Goal: Information Seeking & Learning: Learn about a topic

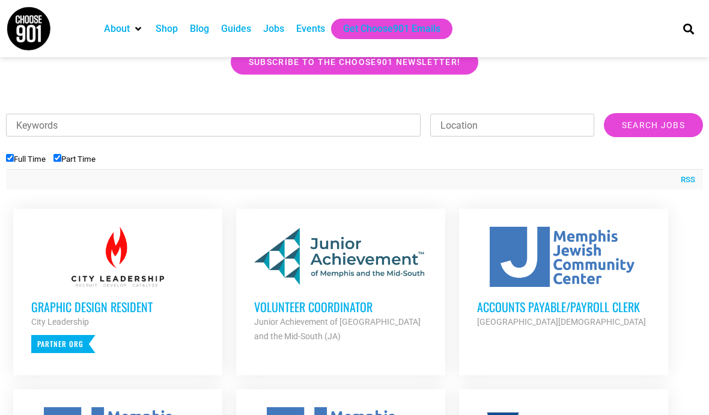
scroll to position [357, 0]
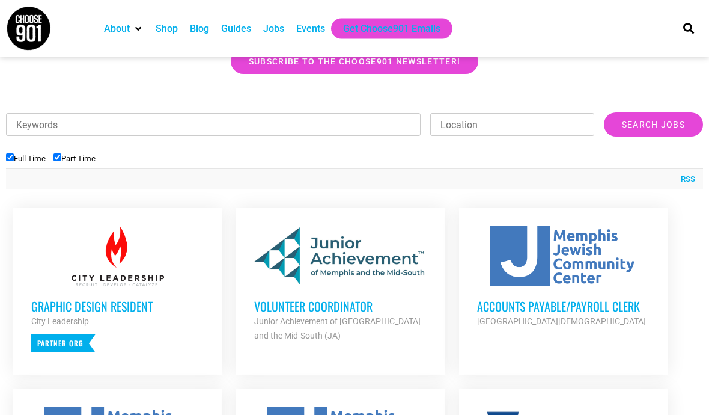
click at [10, 154] on input "Full Time" at bounding box center [10, 158] width 8 height 8
checkbox input "false"
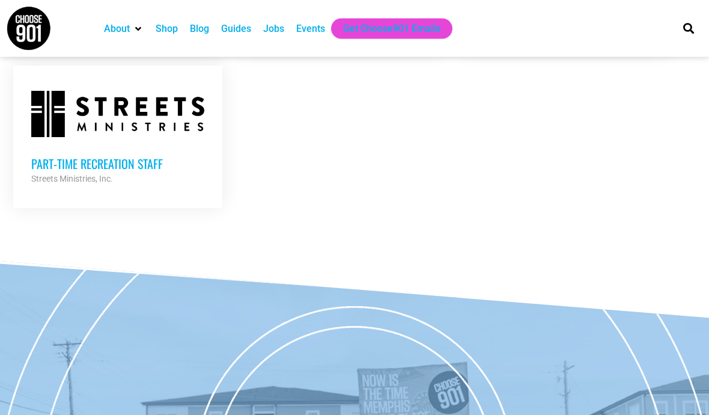
scroll to position [840, 0]
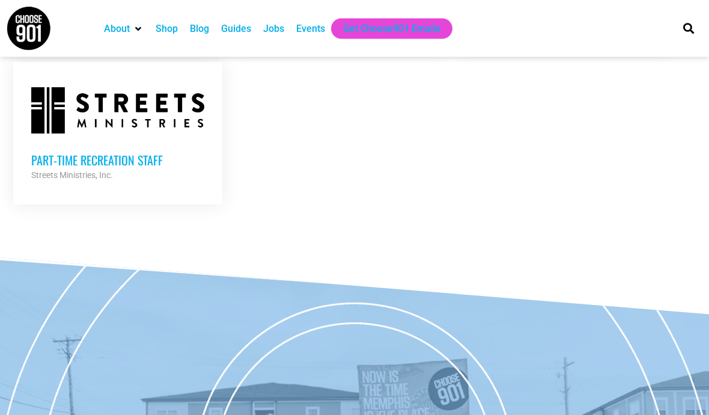
click at [43, 153] on h3 "Part-time Recreation Staff" at bounding box center [117, 161] width 173 height 16
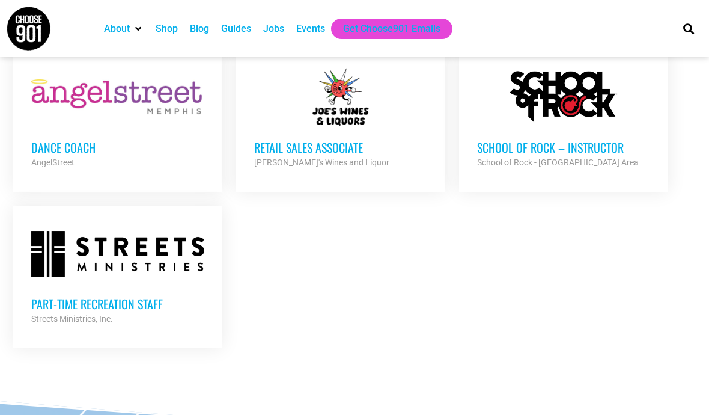
scroll to position [630, 0]
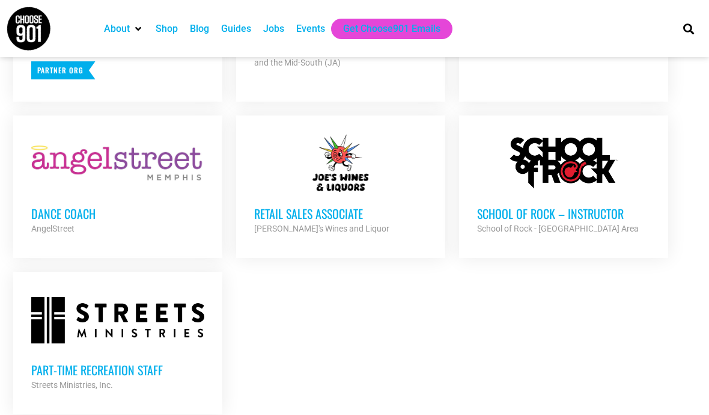
click at [614, 206] on h3 "School of Rock – Instructor" at bounding box center [563, 214] width 173 height 16
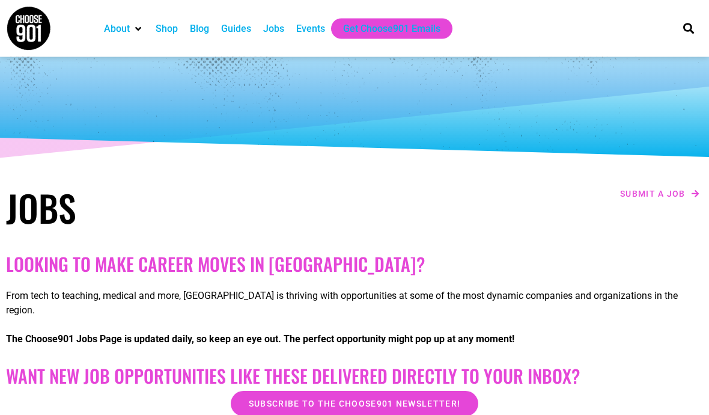
scroll to position [0, 0]
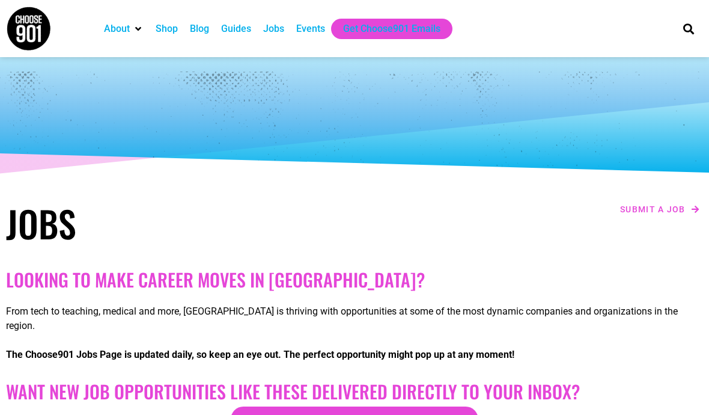
click at [325, 22] on div "Events" at bounding box center [310, 29] width 29 height 14
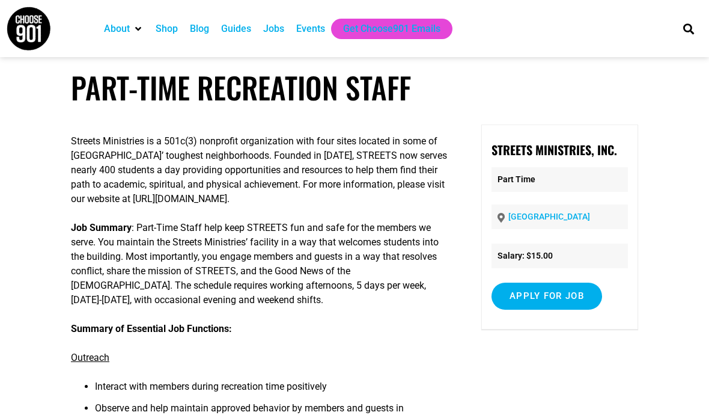
scroll to position [5, 0]
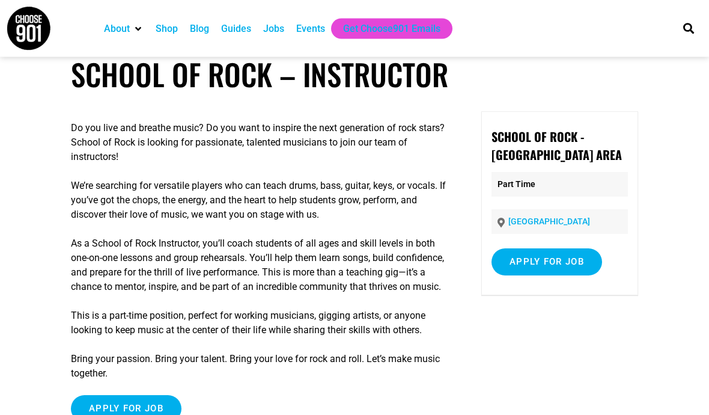
scroll to position [15, 0]
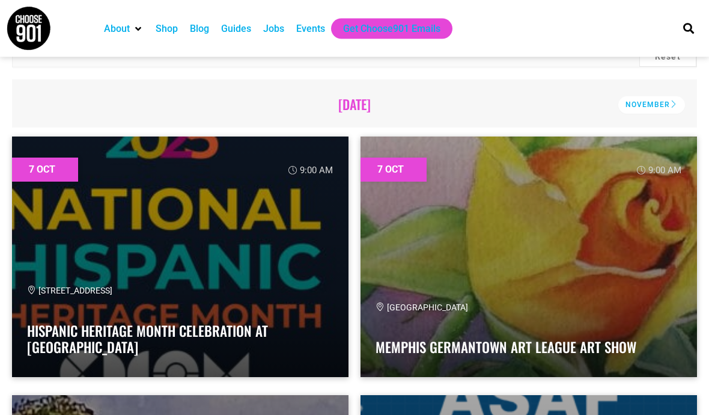
scroll to position [350, 0]
click at [391, 299] on link at bounding box center [529, 256] width 337 height 240
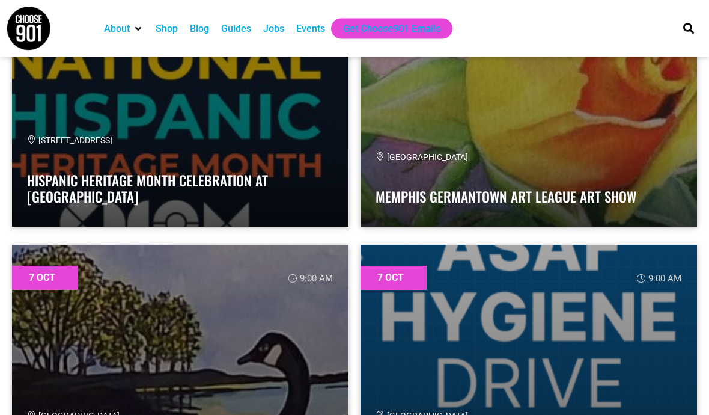
scroll to position [501, 0]
click at [133, 311] on link at bounding box center [180, 365] width 337 height 240
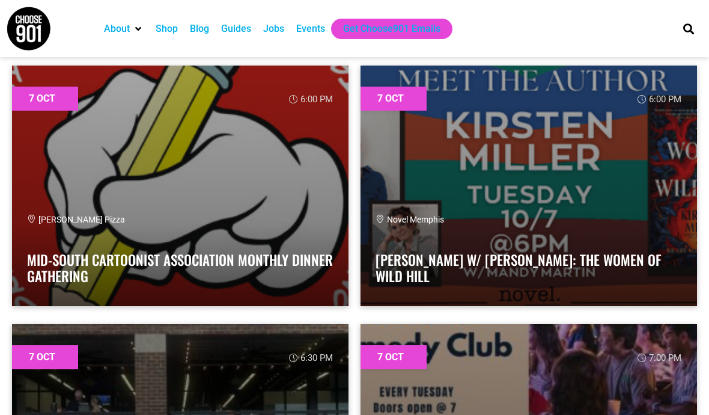
scroll to position [1712, 0]
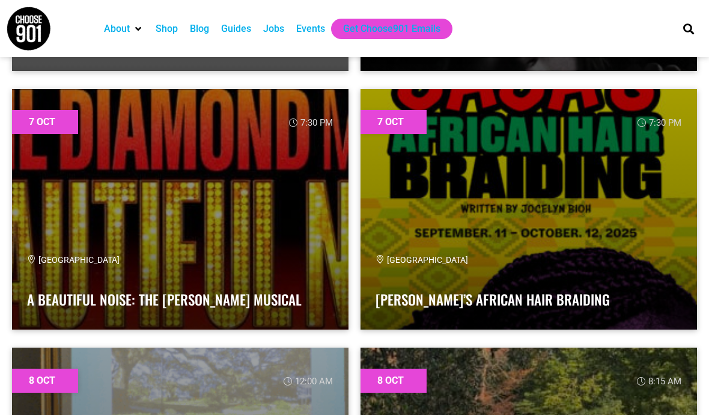
scroll to position [2464, 0]
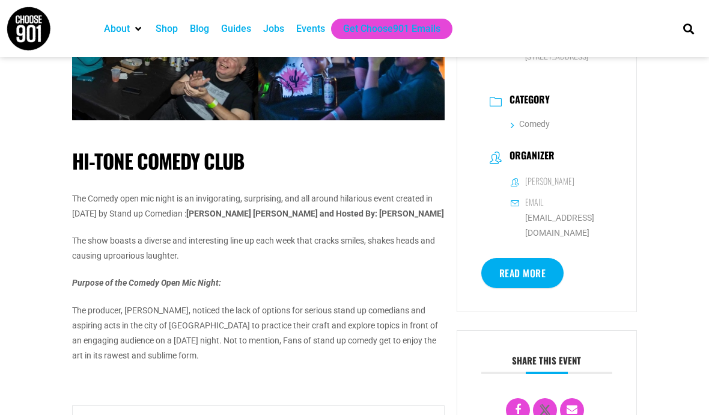
scroll to position [318, 0]
